Goal: Task Accomplishment & Management: Use online tool/utility

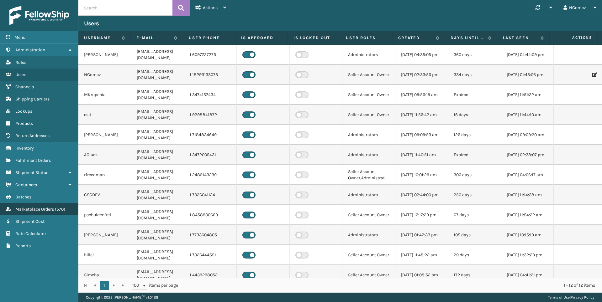
click at [50, 213] on link "Marketplace Orders ( 570 )" at bounding box center [39, 209] width 78 height 12
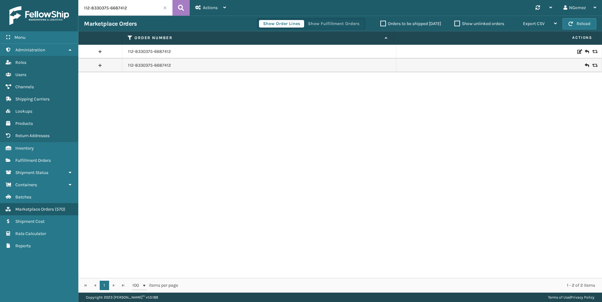
click at [132, 10] on input "112-8330375-6687412" at bounding box center [125, 8] width 94 height 16
paste input "112-2234334-1823438"
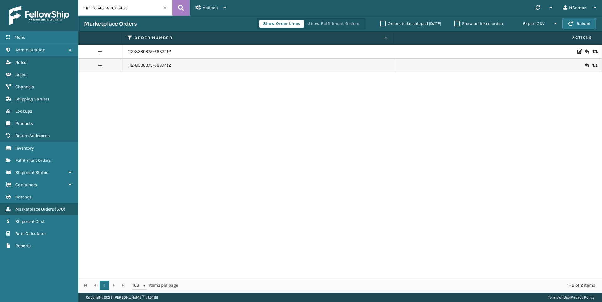
type input "112-2234334-1823438"
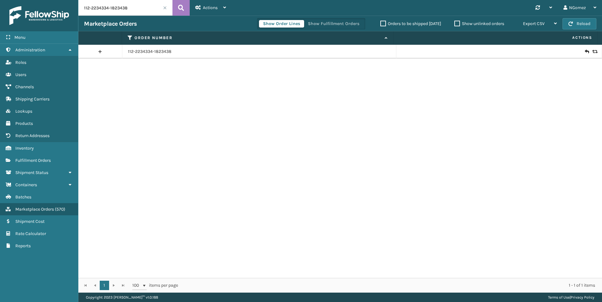
click at [580, 52] on div at bounding box center [499, 52] width 194 height 6
click at [585, 51] on icon at bounding box center [587, 52] width 4 height 6
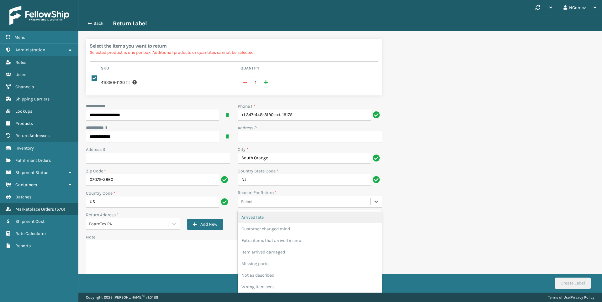
click at [266, 205] on div "Select..." at bounding box center [304, 202] width 133 height 10
click at [269, 230] on div "Customer changed mind" at bounding box center [310, 229] width 144 height 12
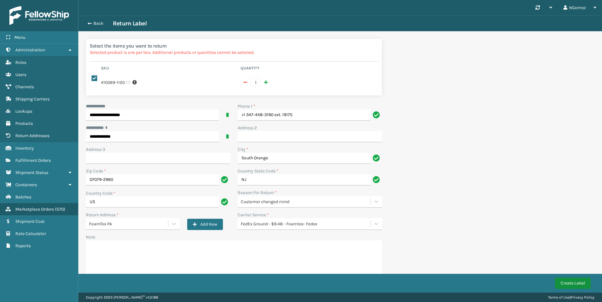
click at [563, 282] on button "Create Label" at bounding box center [573, 283] width 36 height 11
